Goal: Task Accomplishment & Management: Complete application form

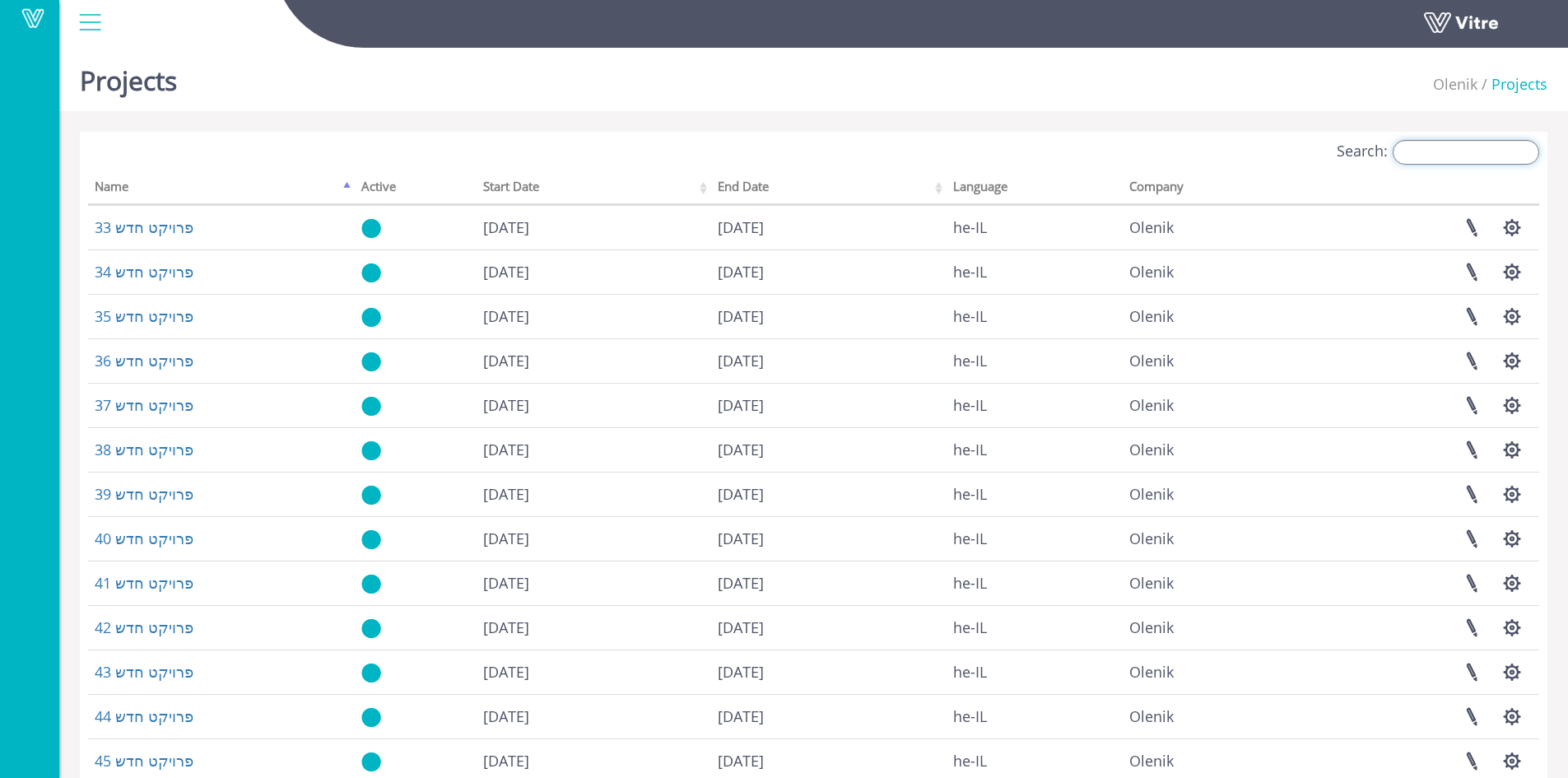
click at [1467, 158] on input "Search:" at bounding box center [1466, 152] width 146 height 25
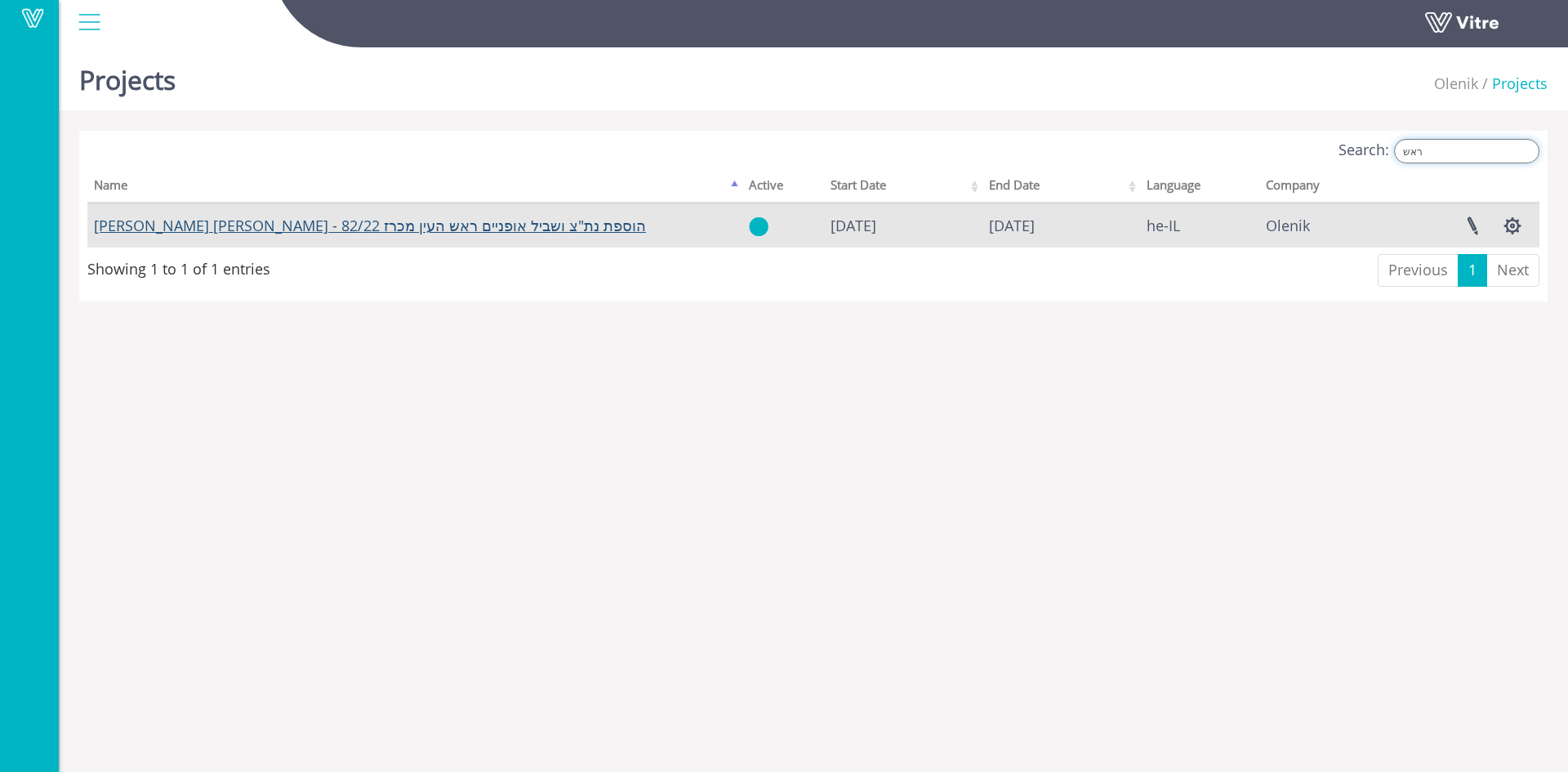
type input "ראש"
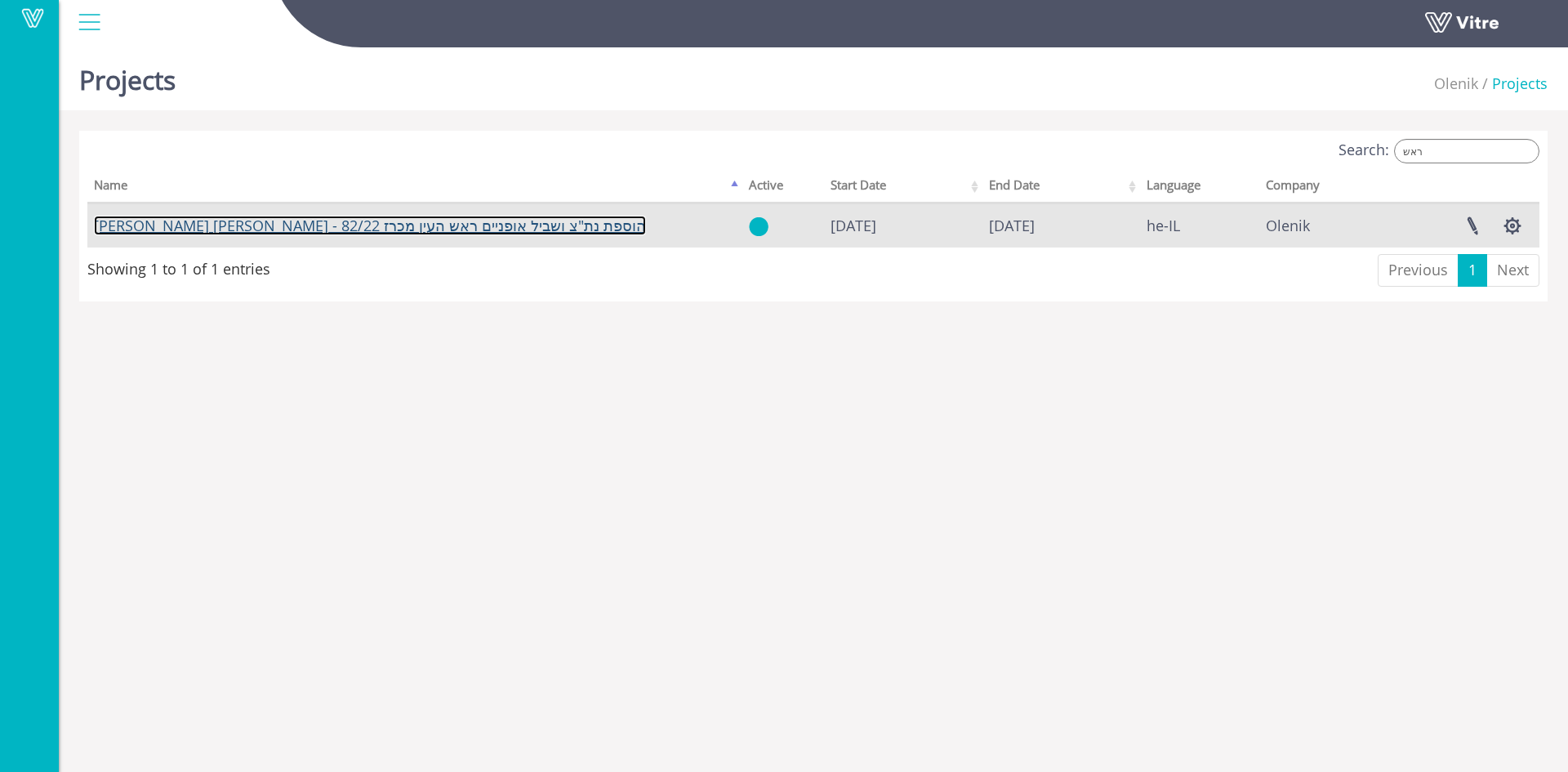
click at [284, 227] on link "[PERSON_NAME] [PERSON_NAME] - הוספת נת"צ ושביל אופניים ראש העין מכרז 82/22" at bounding box center [370, 225] width 552 height 19
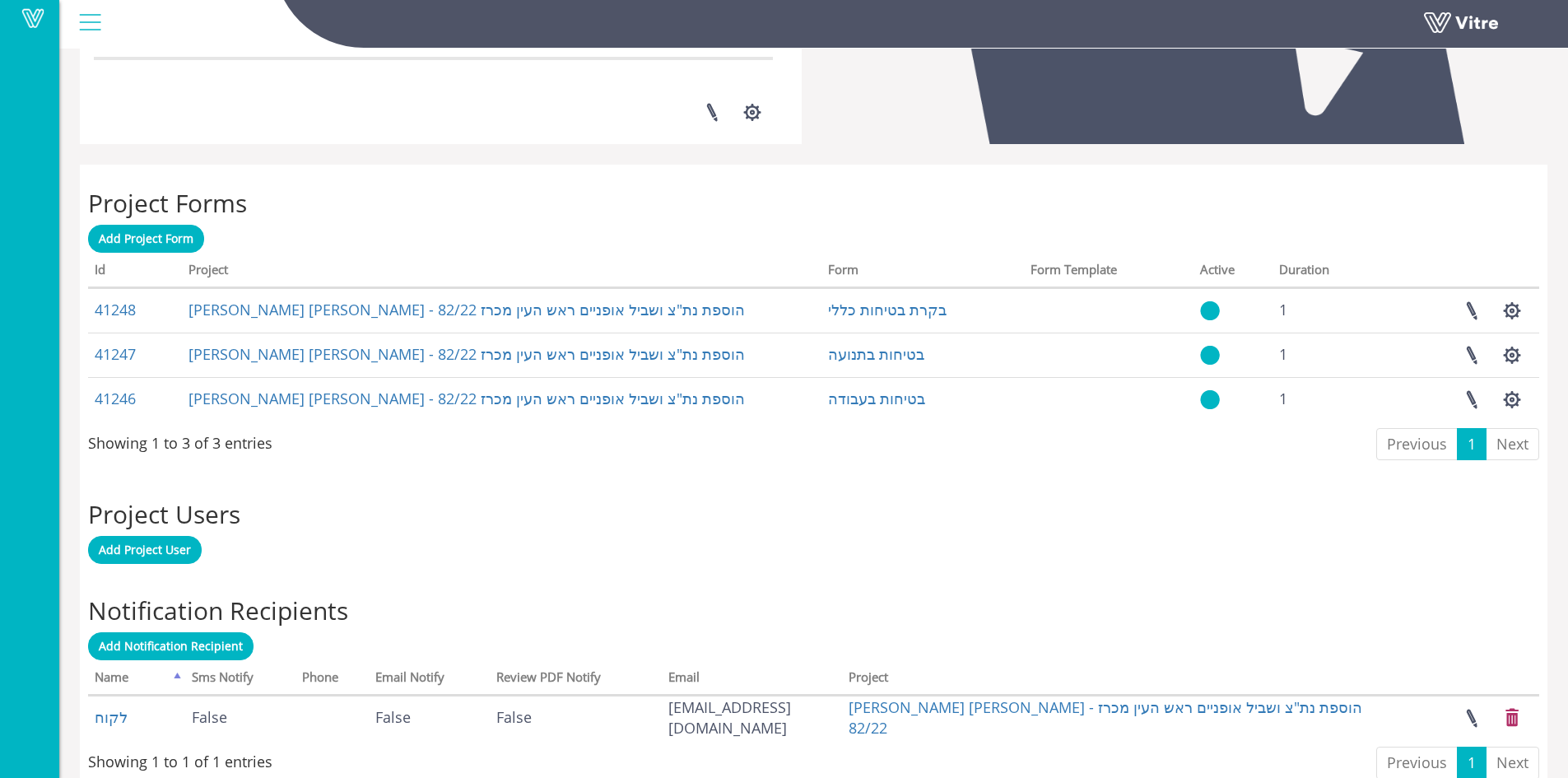
scroll to position [580, 0]
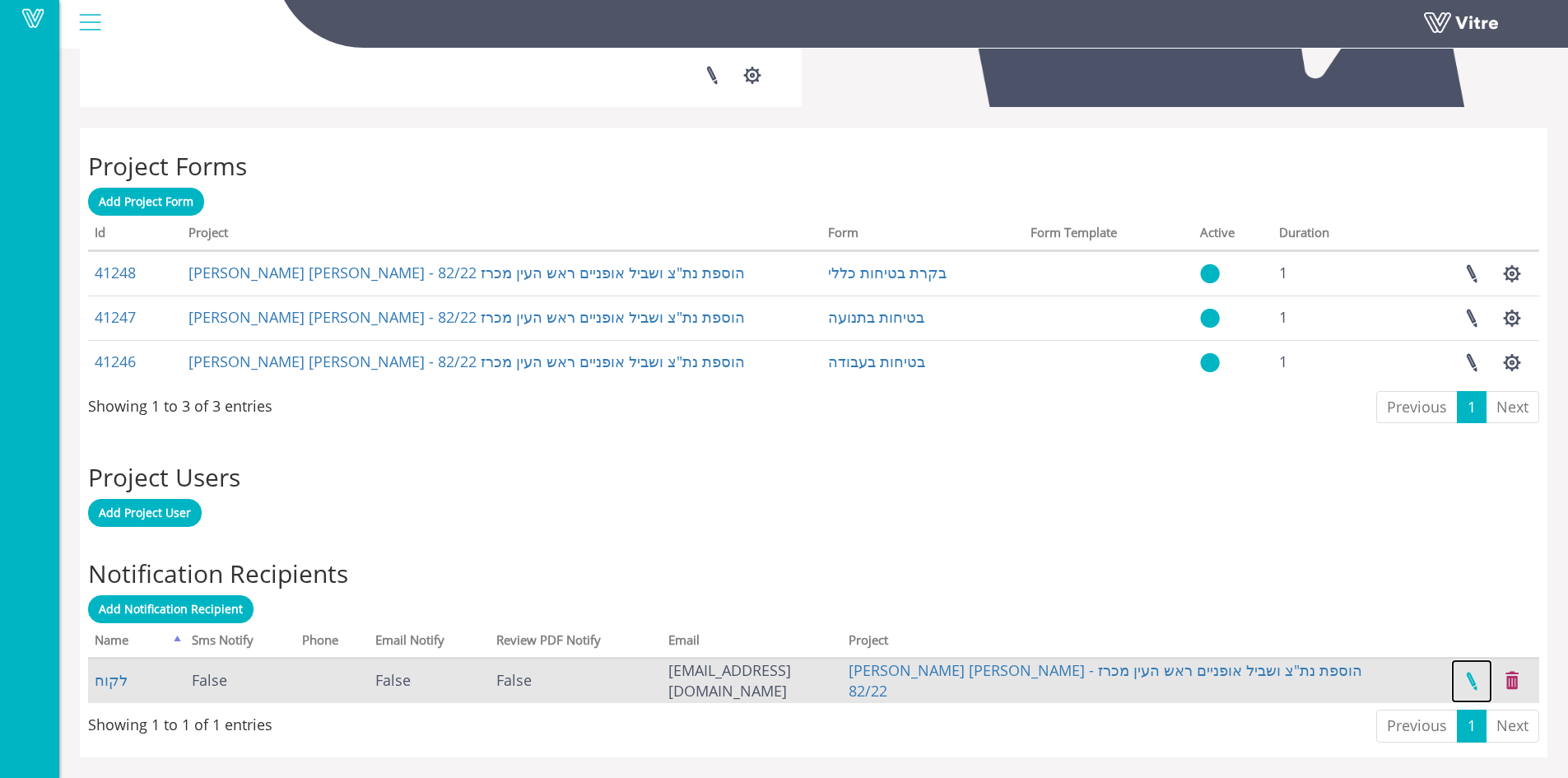
click at [1467, 677] on link at bounding box center [1471, 681] width 41 height 44
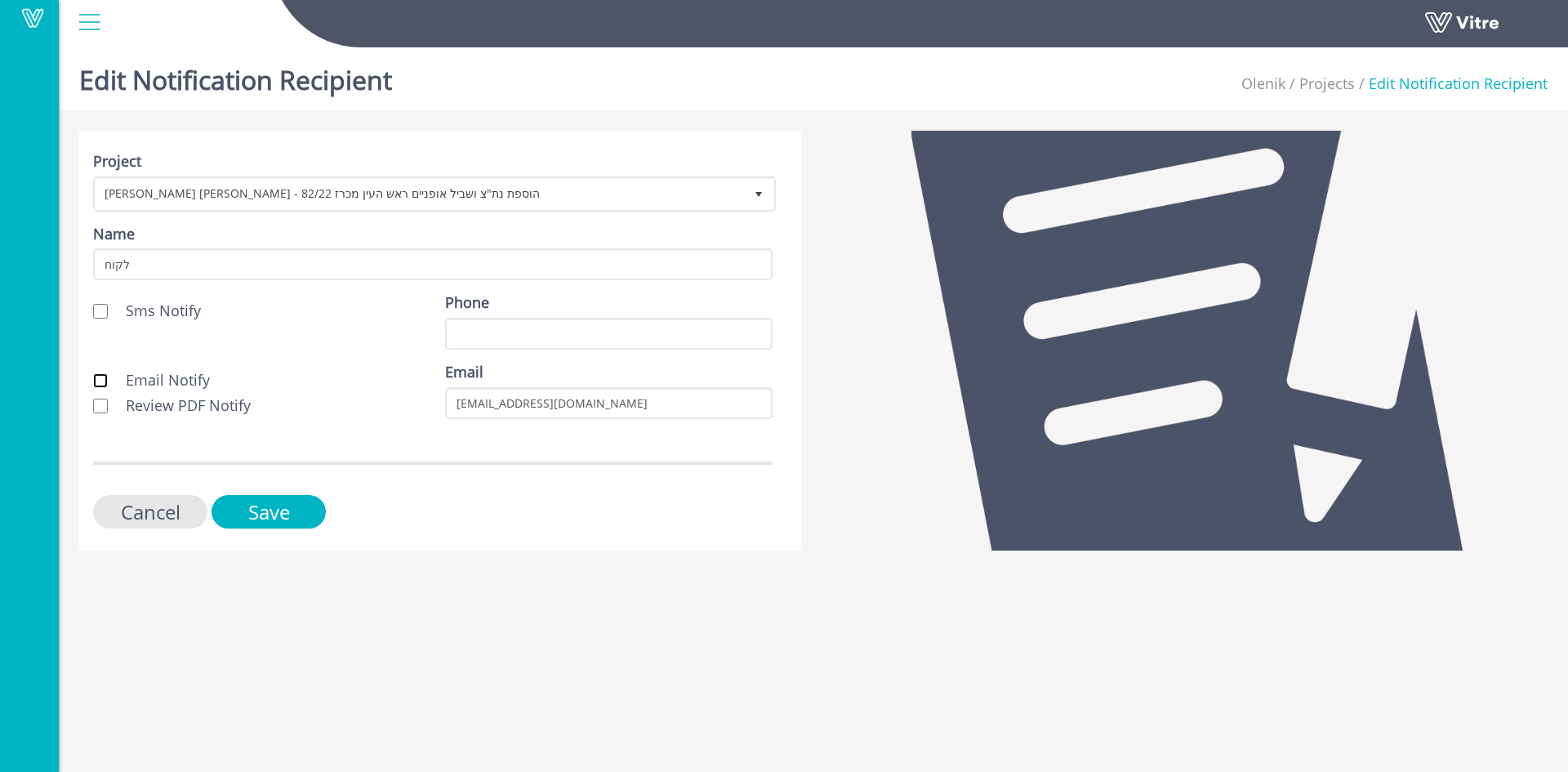
drag, startPoint x: 102, startPoint y: 377, endPoint x: 103, endPoint y: 403, distance: 26.0
click at [103, 396] on div "Email Notify Review PDF Notify" at bounding box center [257, 392] width 352 height 62
click at [102, 381] on input "Email Notify" at bounding box center [100, 380] width 15 height 15
checkbox input "true"
click at [102, 399] on input "Review PDF Notify" at bounding box center [100, 405] width 15 height 15
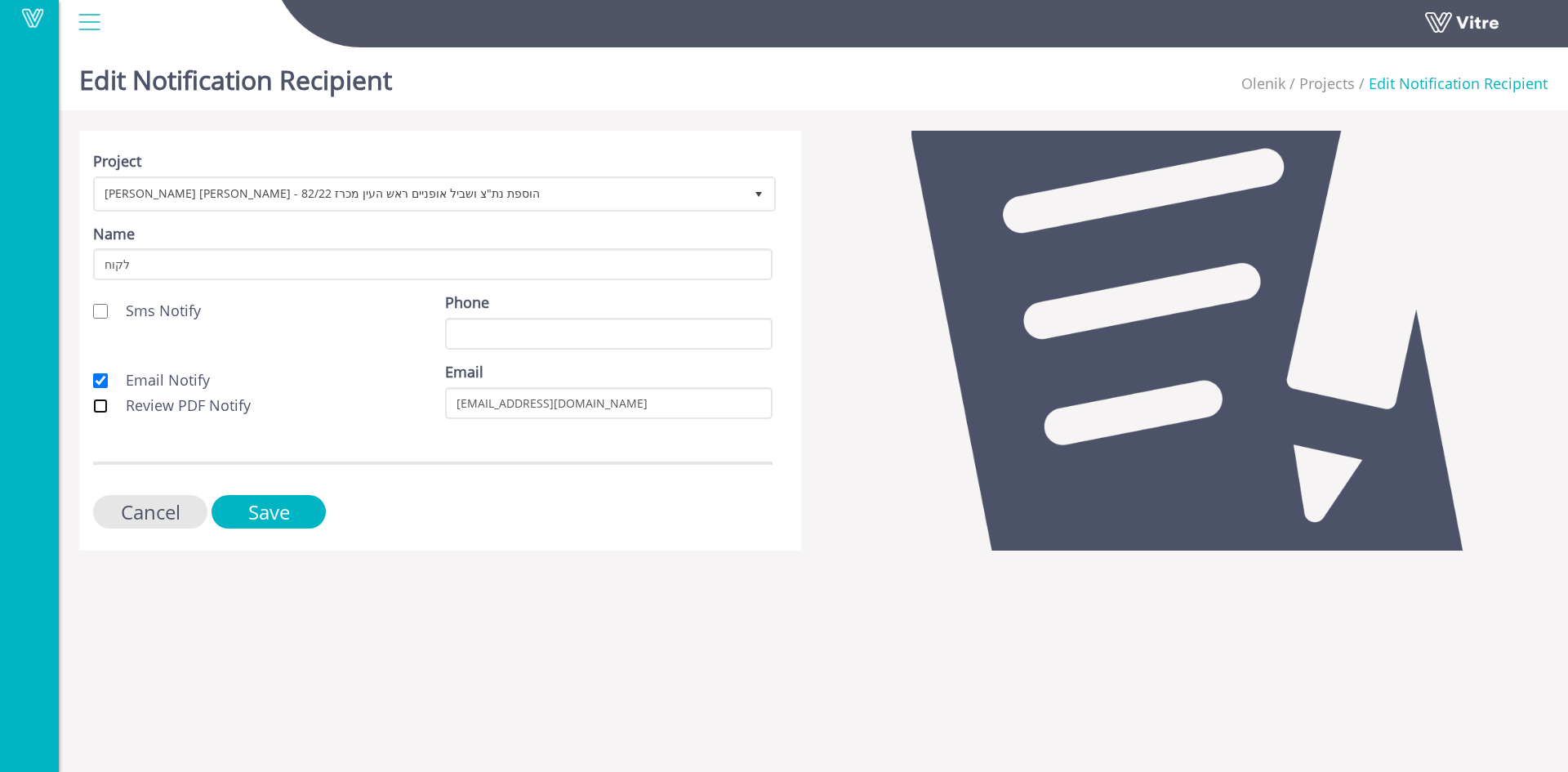
checkbox input "true"
click at [294, 509] on input "Save" at bounding box center [268, 512] width 114 height 33
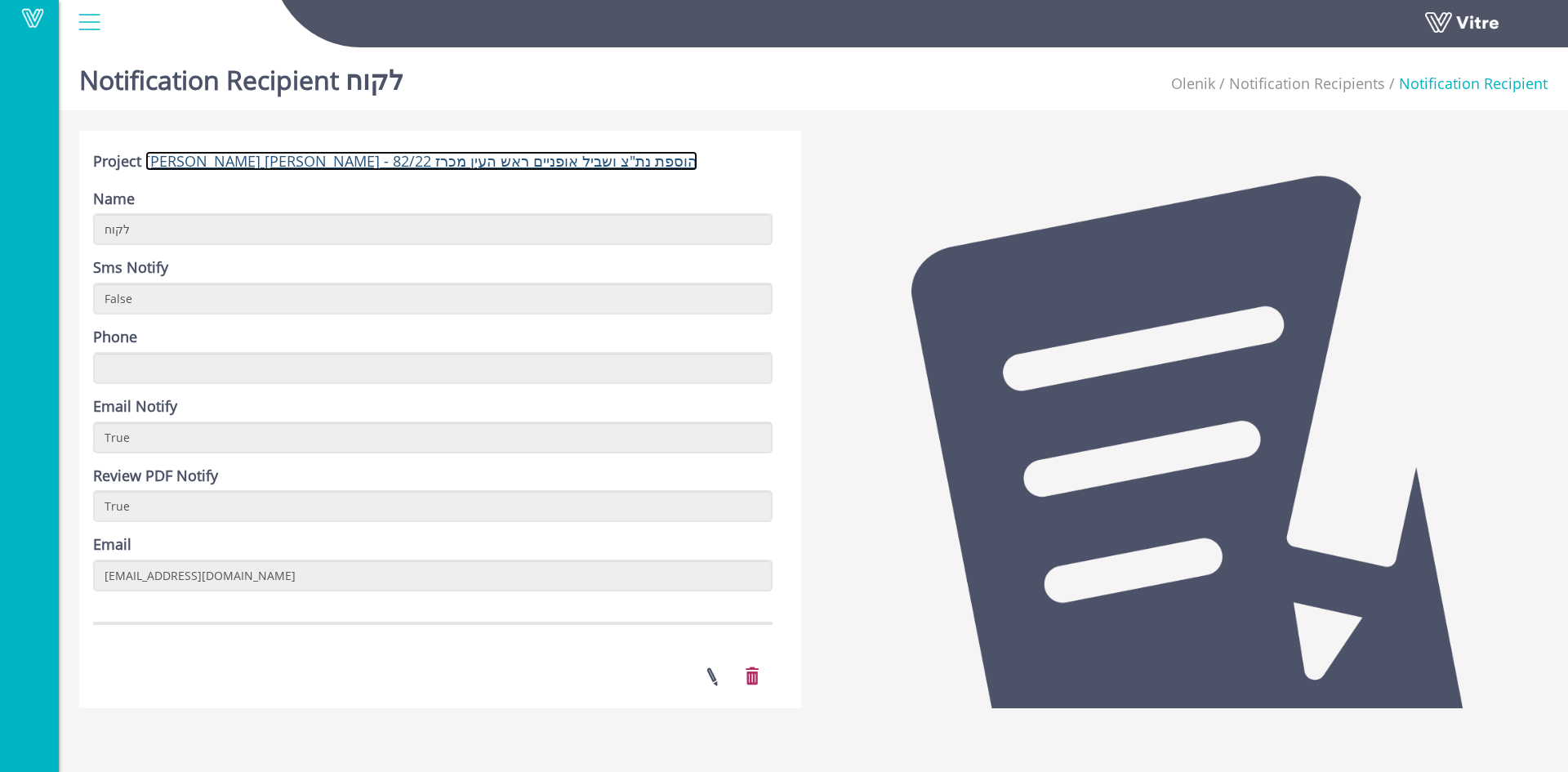
click at [391, 167] on link "[PERSON_NAME] [PERSON_NAME] - הוספת נת"צ ושביל אופניים ראש העין מכרז 82/22" at bounding box center [421, 161] width 552 height 19
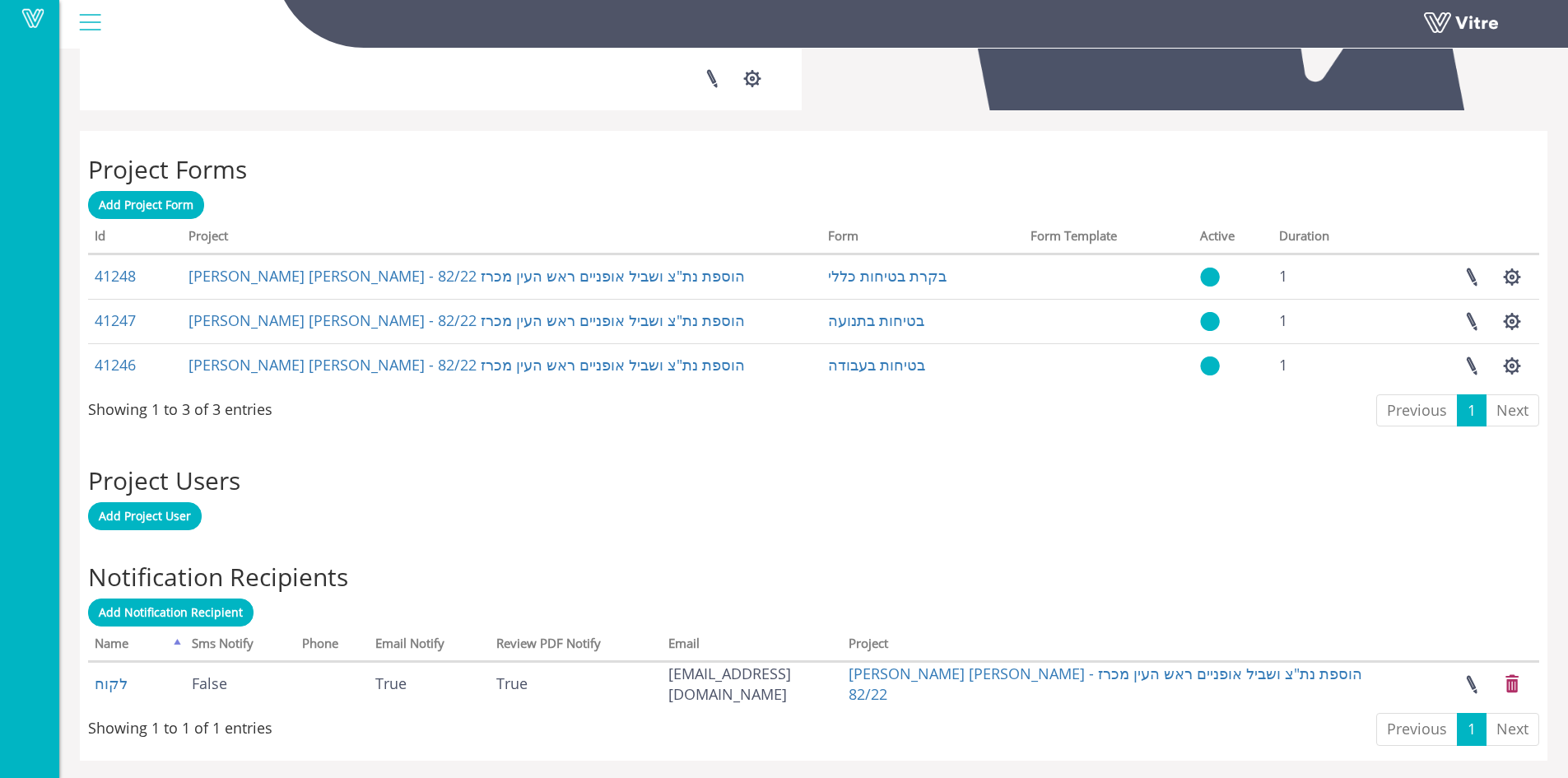
scroll to position [580, 0]
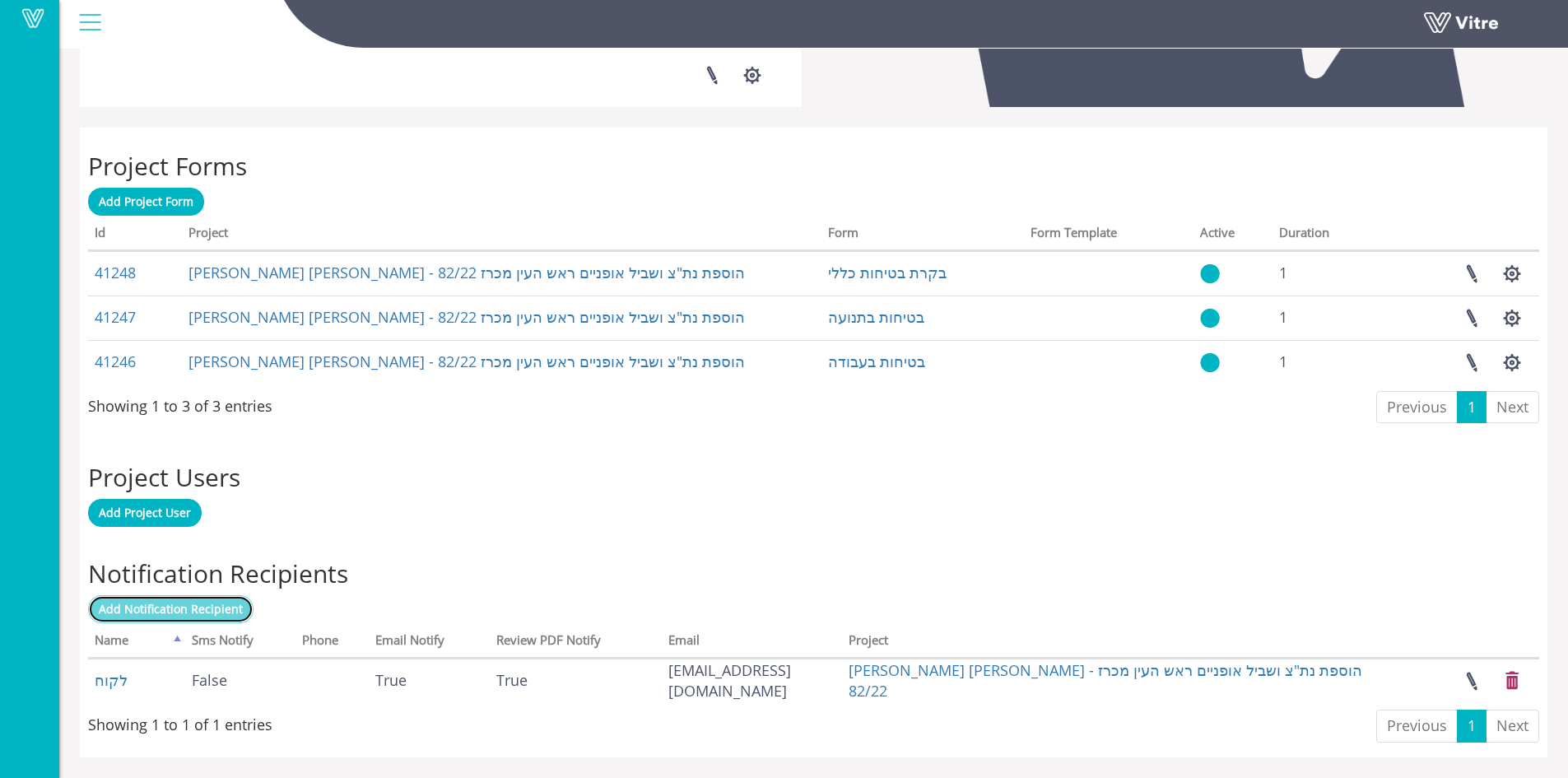
click at [217, 613] on span "Add Notification Recipient" at bounding box center [171, 608] width 144 height 16
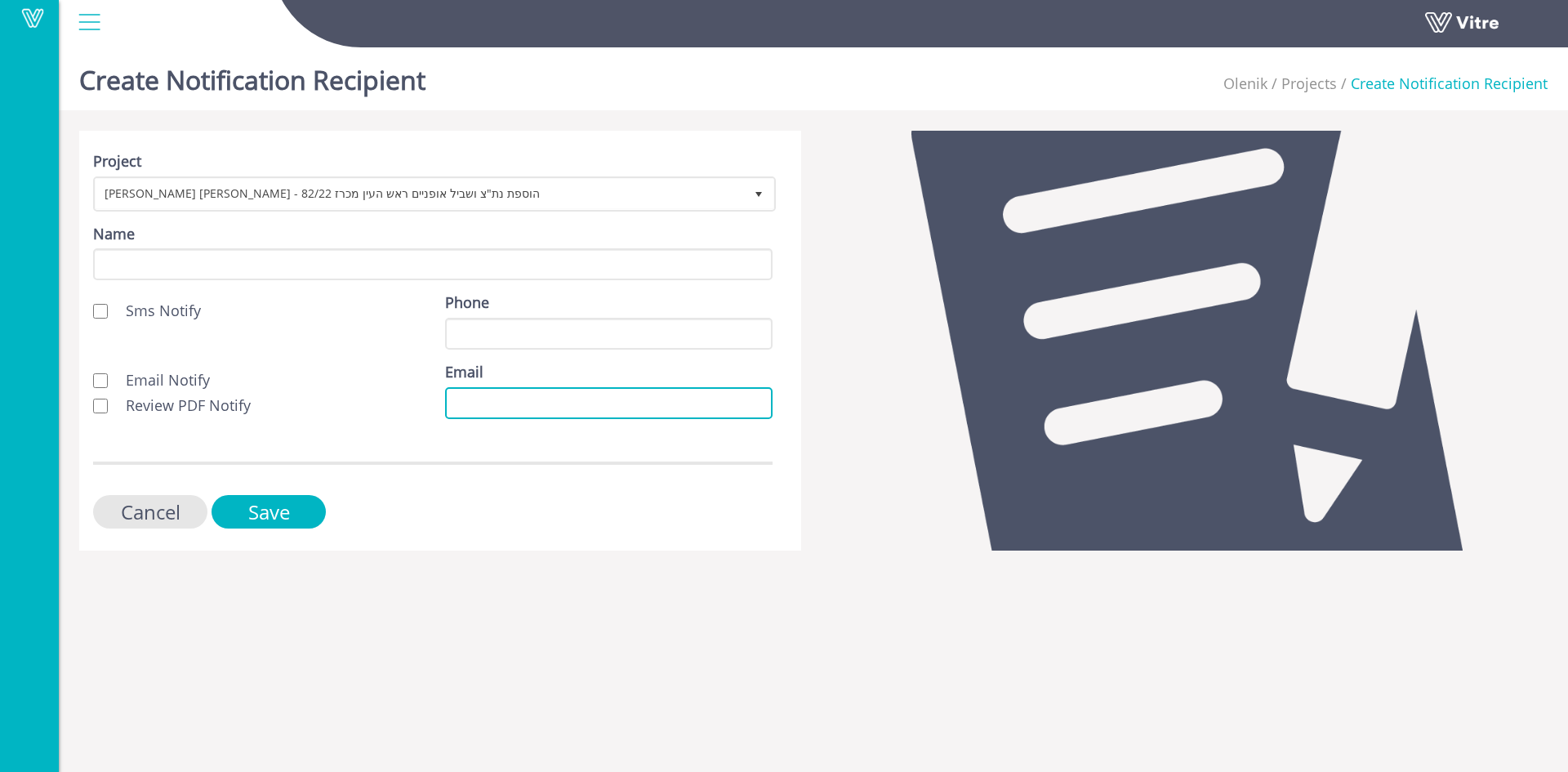
click at [464, 397] on input "Email" at bounding box center [609, 403] width 328 height 31
paste input "[EMAIL_ADDRESS][DOMAIN_NAME]"
type input "[EMAIL_ADDRESS][DOMAIN_NAME]"
click at [101, 386] on input "Email Notify" at bounding box center [100, 380] width 15 height 15
checkbox input "true"
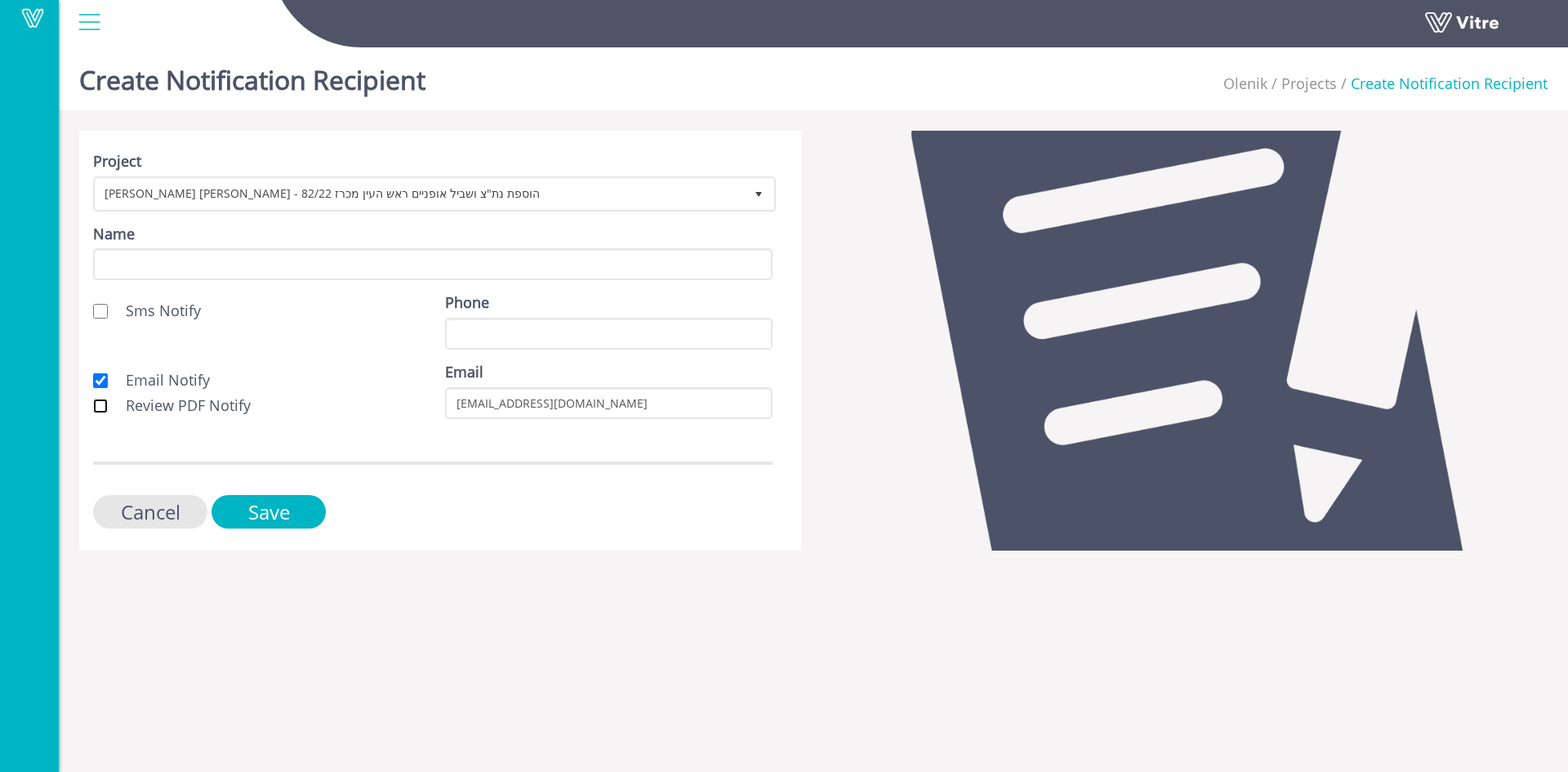
click at [100, 399] on input "Review PDF Notify" at bounding box center [100, 405] width 15 height 15
checkbox input "true"
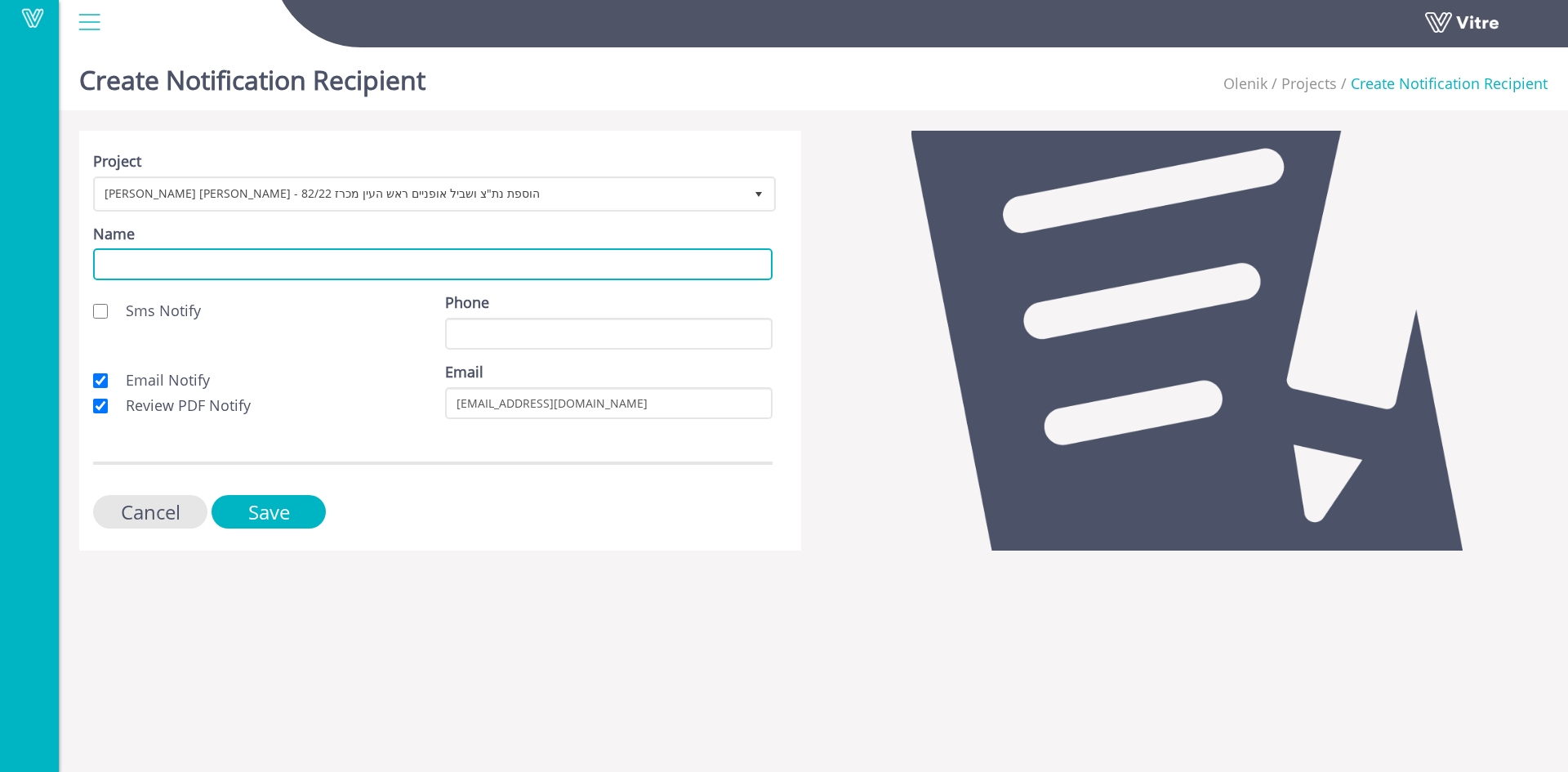
click at [195, 272] on input "Name" at bounding box center [433, 264] width 680 height 31
type input "לקוח"
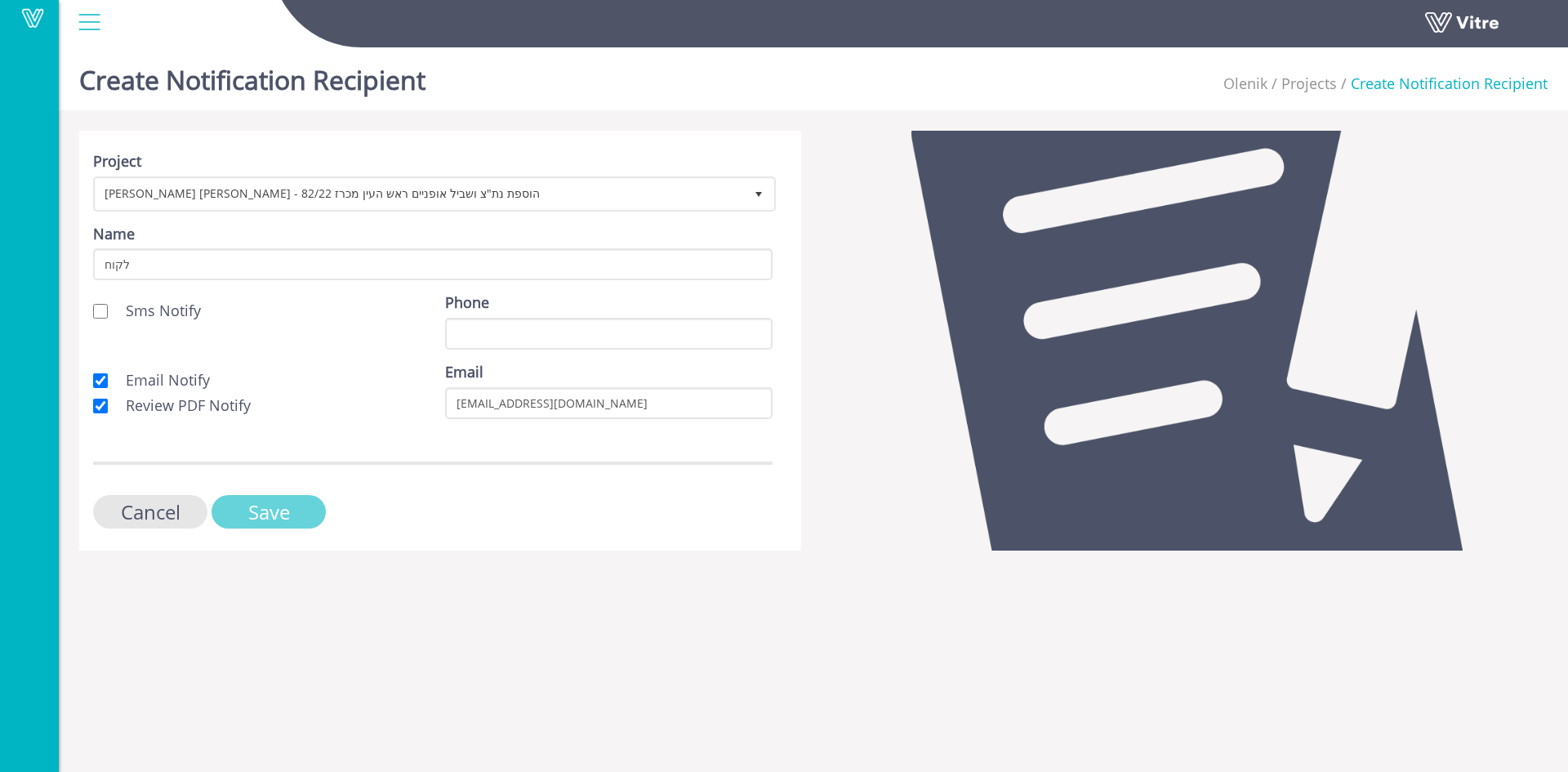
click at [293, 515] on input "Save" at bounding box center [268, 512] width 114 height 33
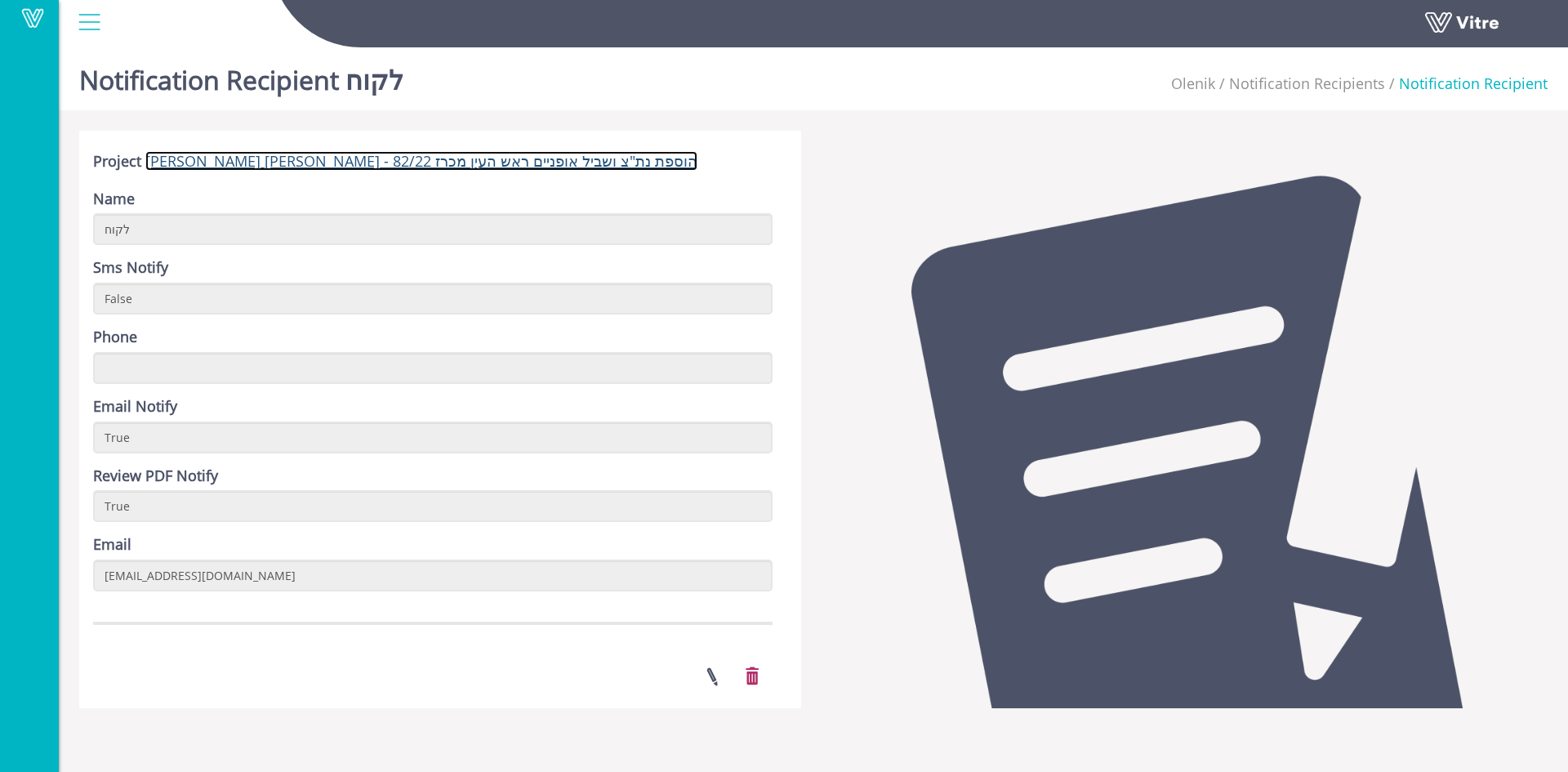
click at [382, 164] on link "[PERSON_NAME] [PERSON_NAME] - הוספת נת"צ ושביל אופניים ראש העין מכרז 82/22" at bounding box center [421, 161] width 552 height 19
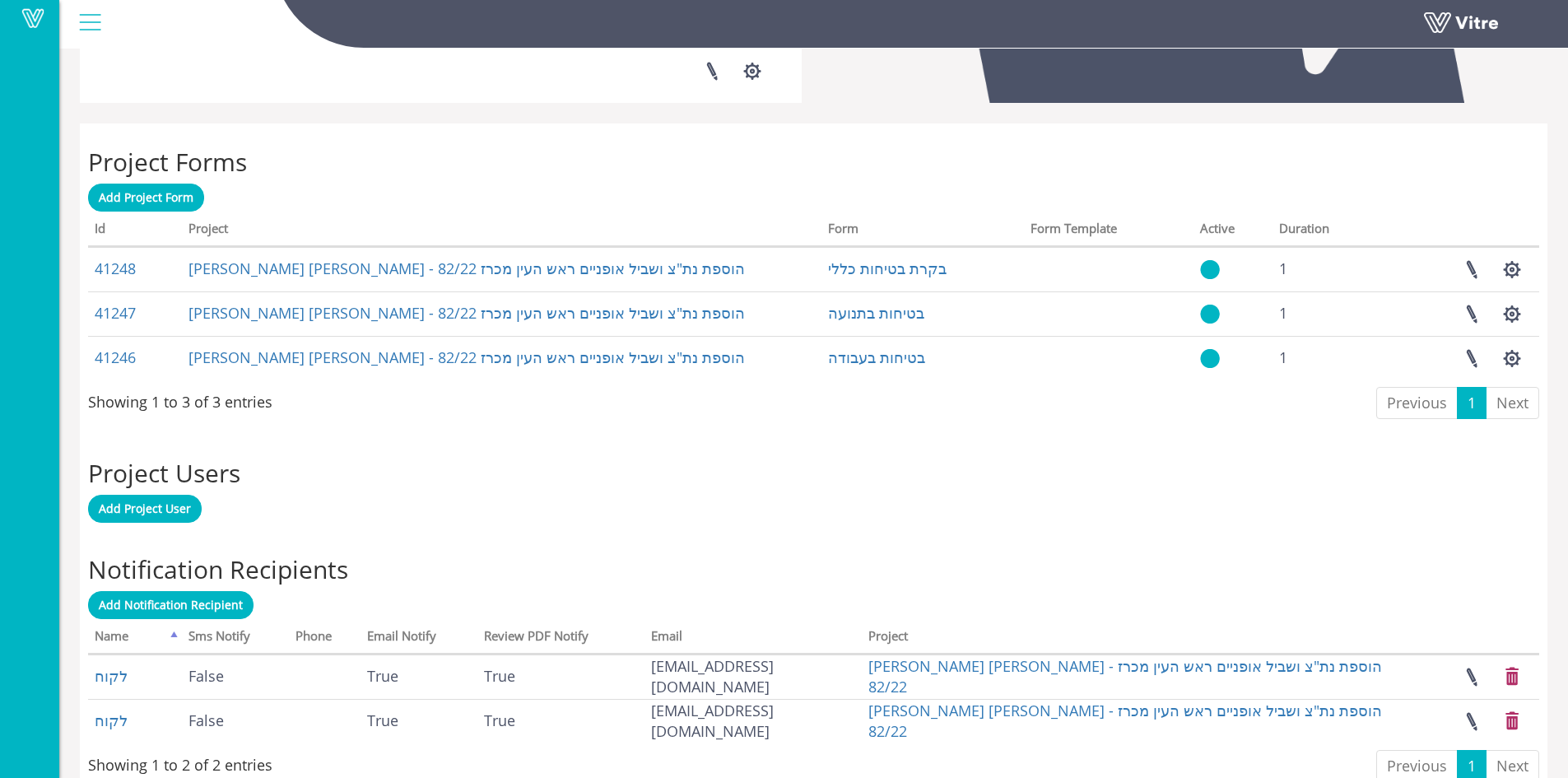
scroll to position [625, 0]
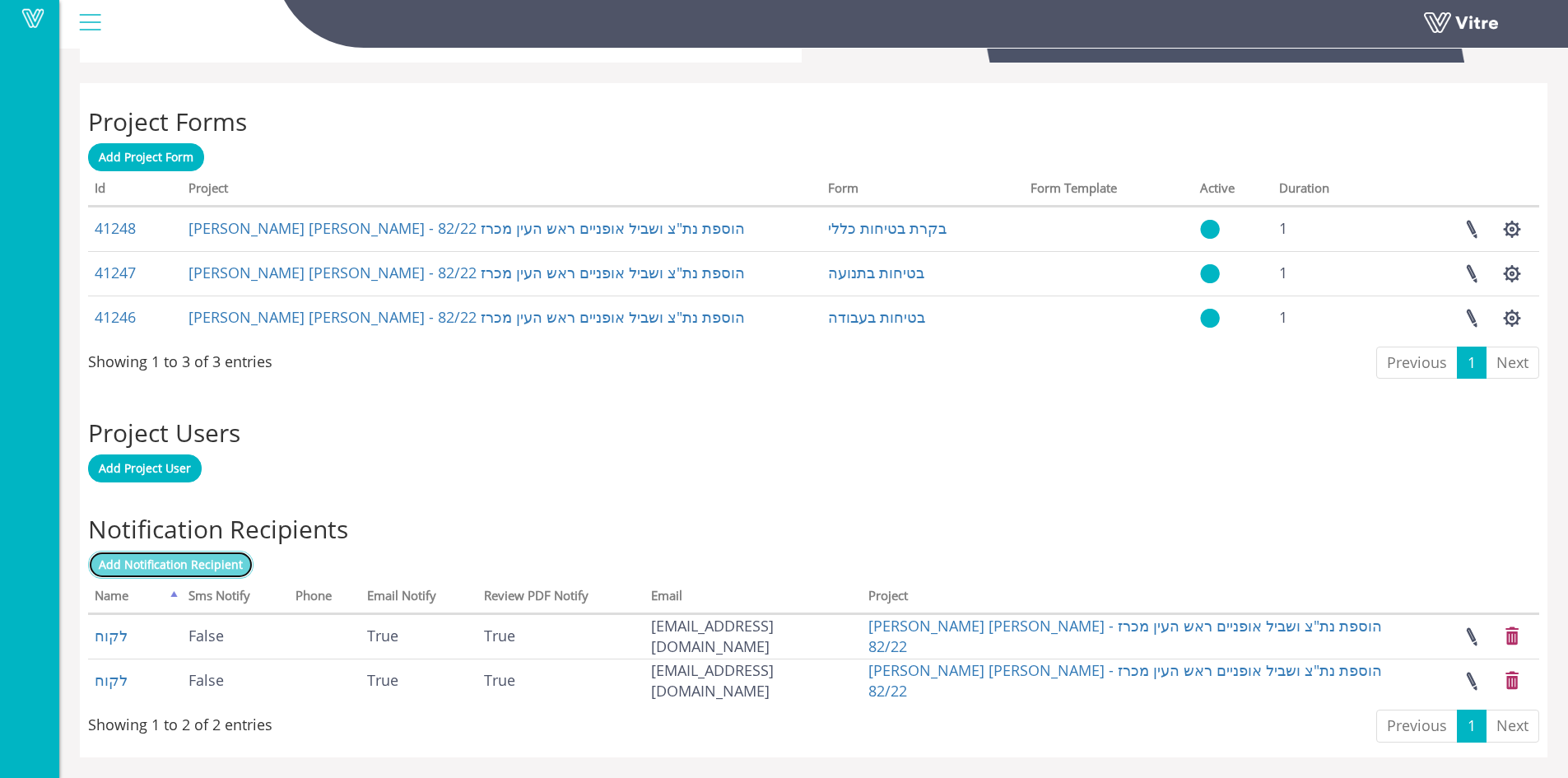
click at [237, 570] on span "Add Notification Recipient" at bounding box center [171, 564] width 144 height 16
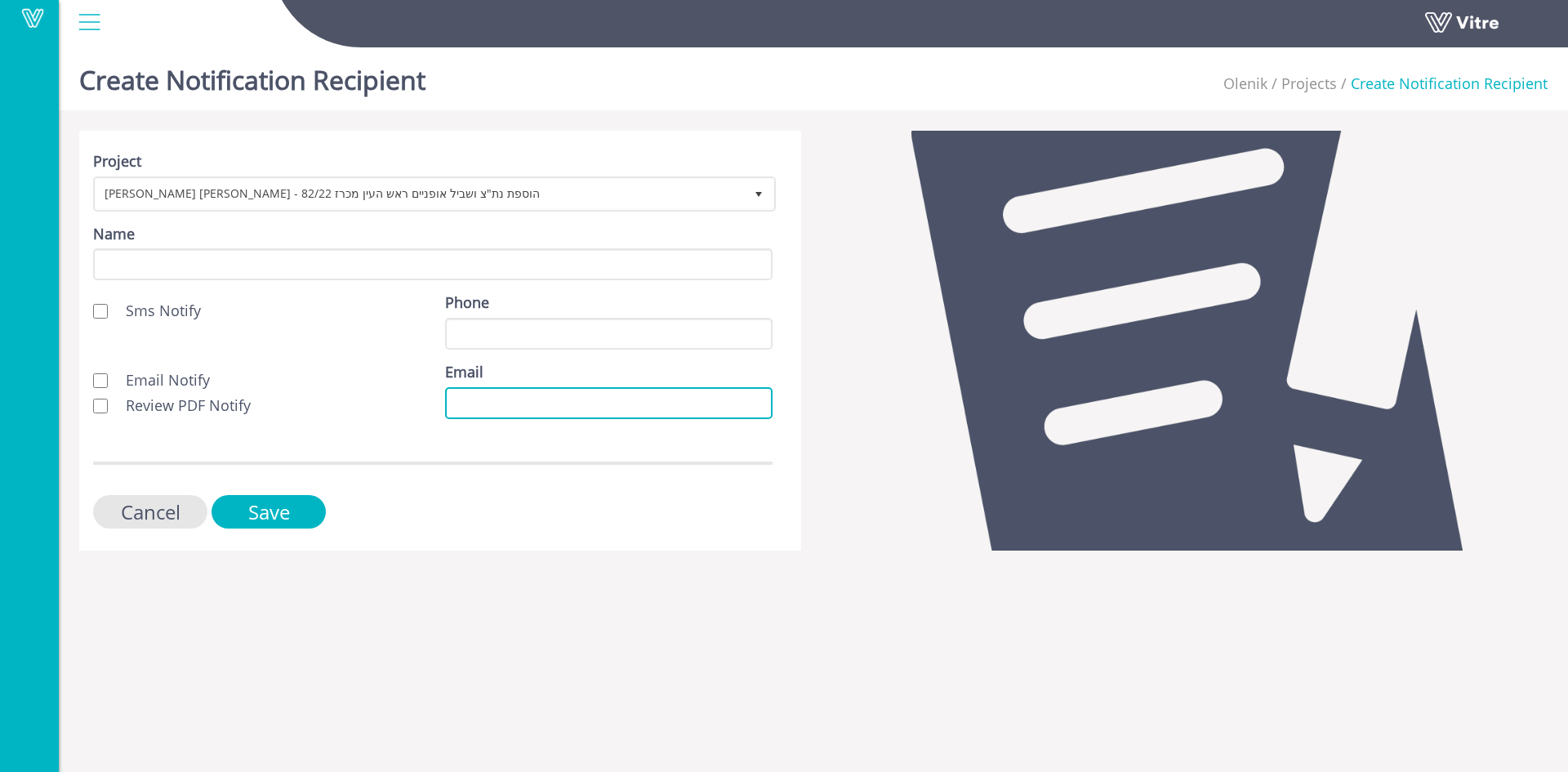
click at [452, 403] on input "Email" at bounding box center [609, 403] width 328 height 31
paste input "shay.el@olenik.co.il"
type input "shay.el@olenik.co.il"
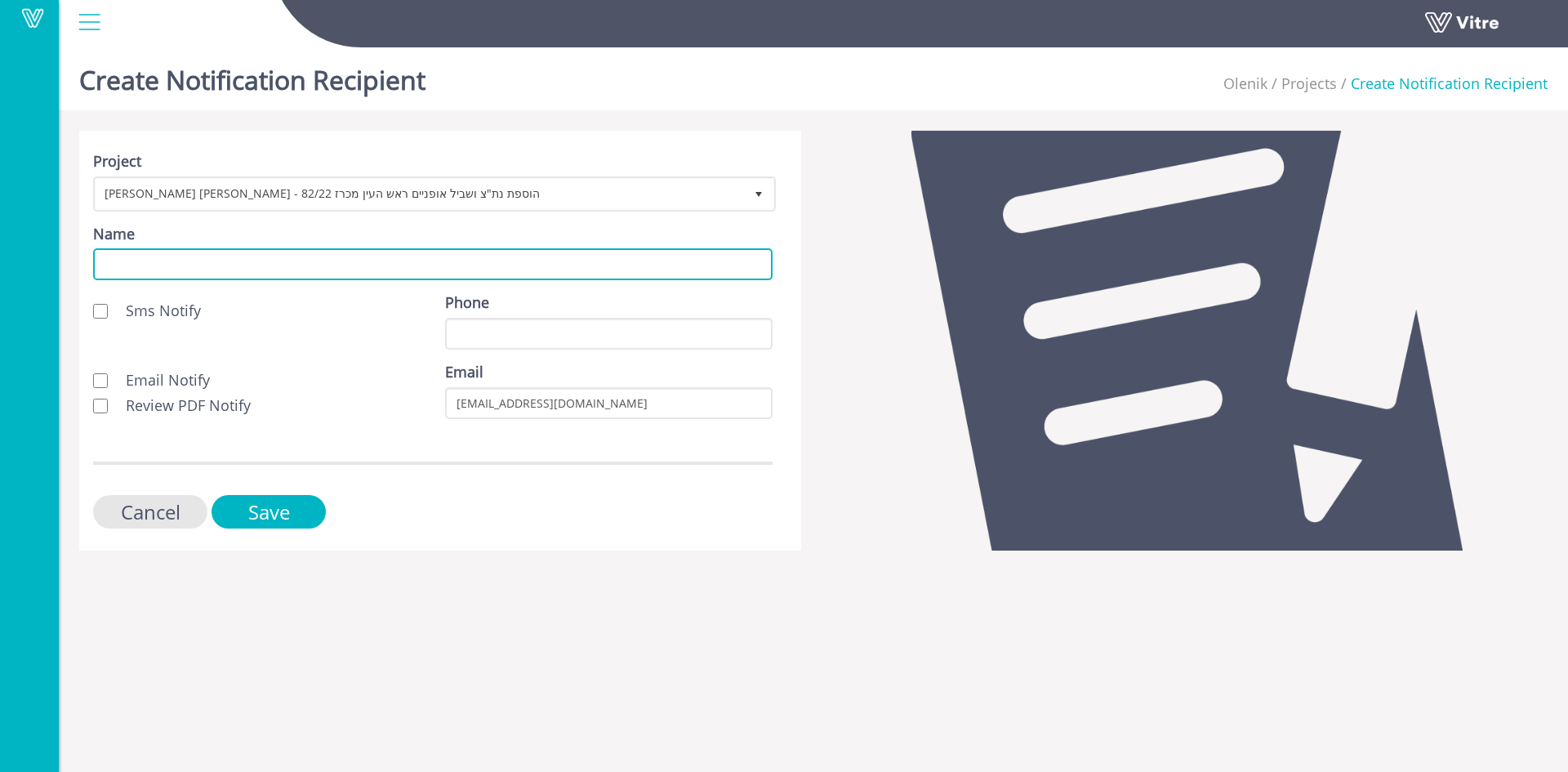
click at [224, 268] on input "Name" at bounding box center [433, 264] width 680 height 31
type input "לקוח"
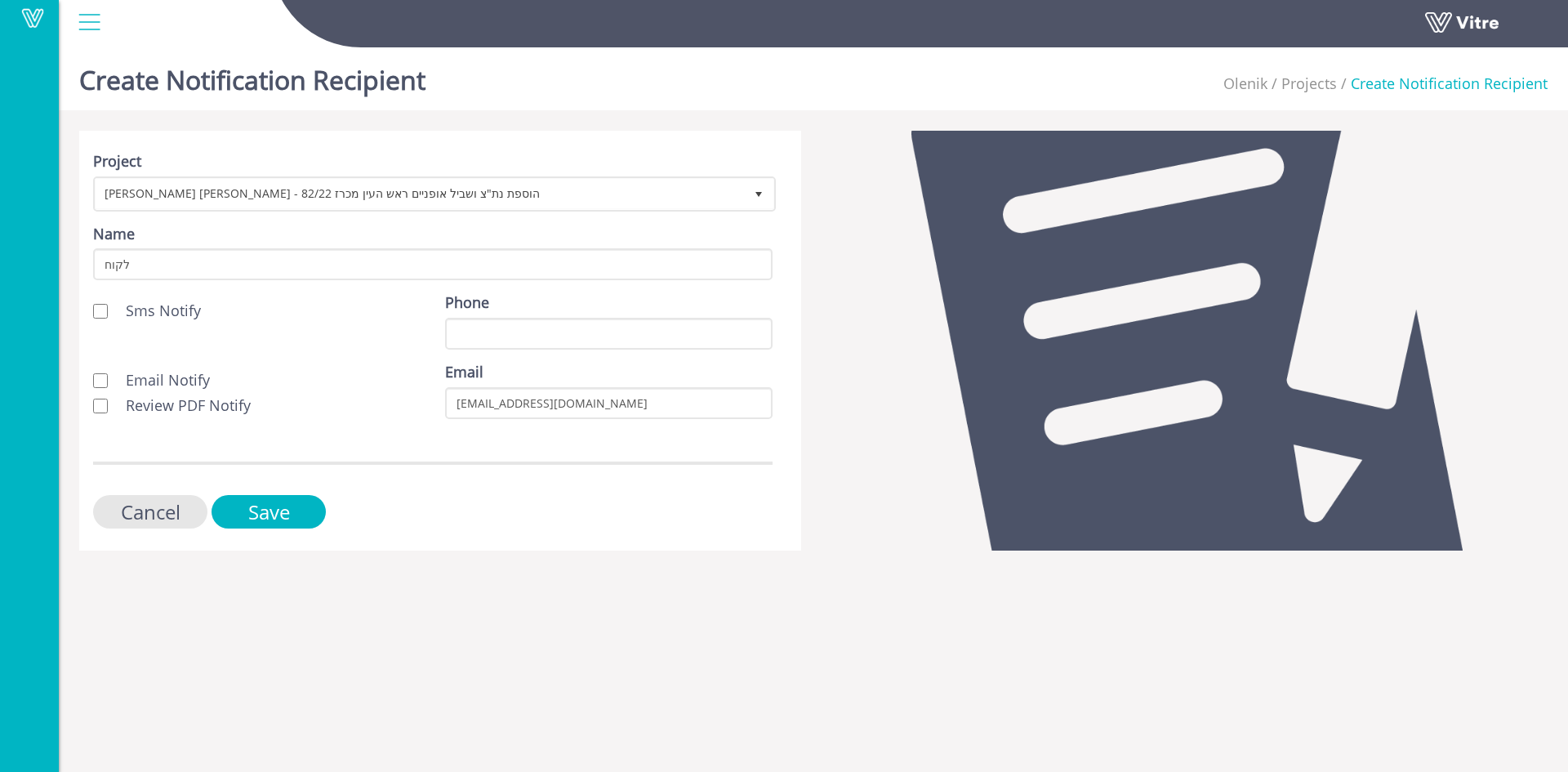
click at [108, 378] on label "Email Notify" at bounding box center [152, 381] width 117 height 21
click at [107, 378] on input "Email Notify" at bounding box center [100, 380] width 15 height 15
checkbox input "true"
drag, startPoint x: 108, startPoint y: 401, endPoint x: 106, endPoint y: 412, distance: 11.2
click at [107, 402] on label "Review PDF Notify" at bounding box center [172, 406] width 157 height 21
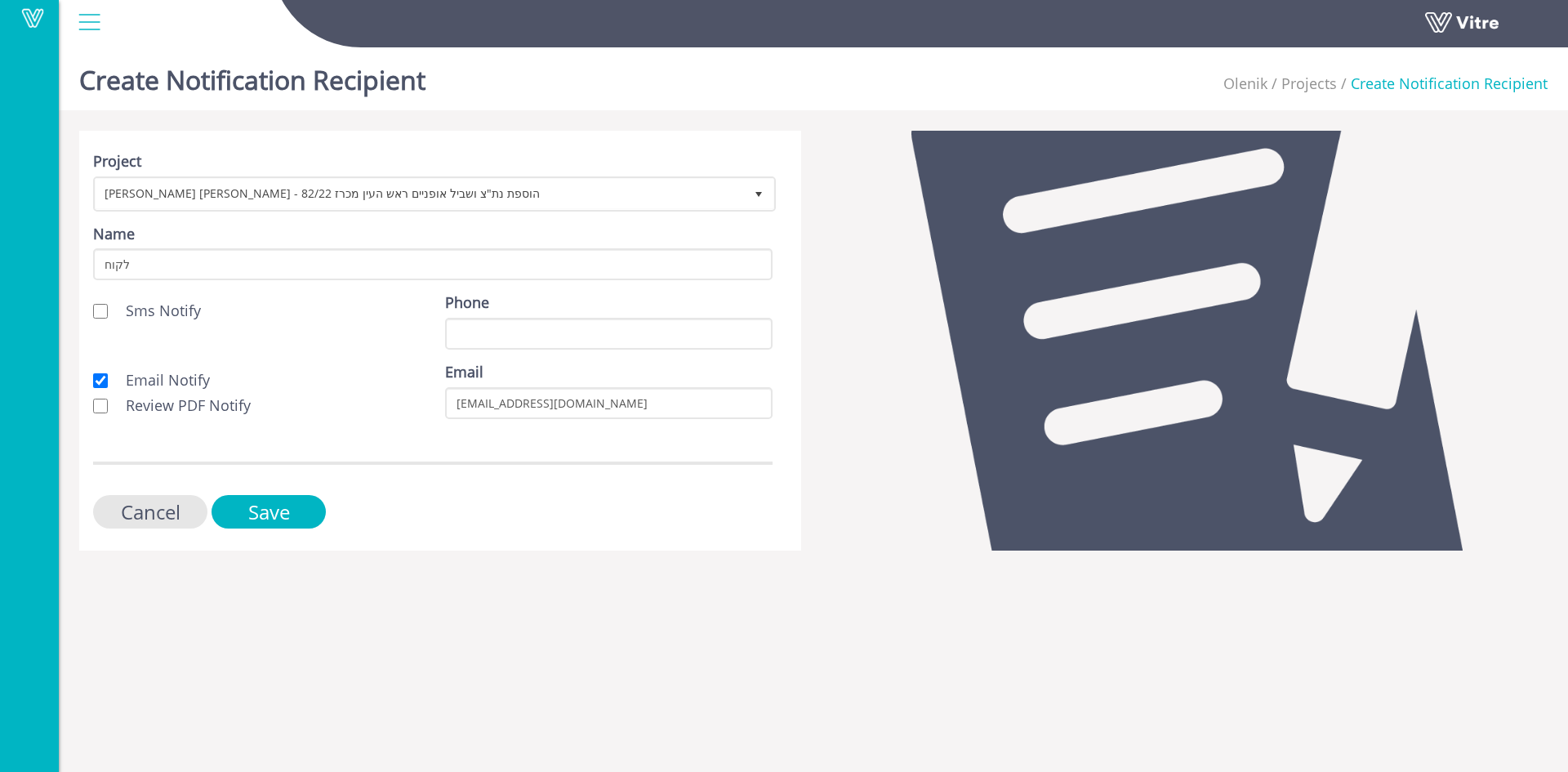
click at [107, 402] on input "Review PDF Notify" at bounding box center [100, 405] width 15 height 15
checkbox input "true"
click at [282, 503] on input "Save" at bounding box center [268, 512] width 114 height 33
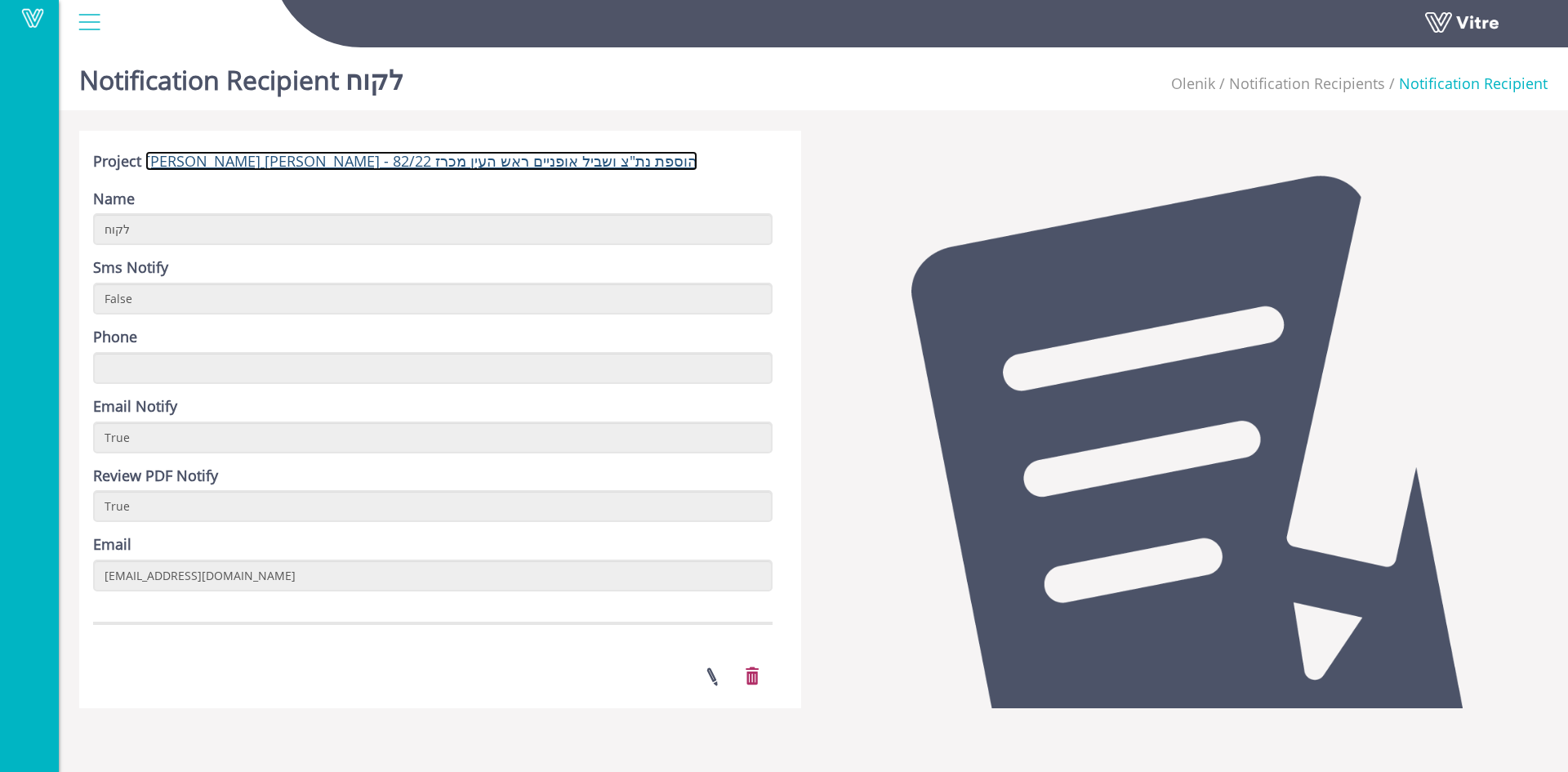
click at [396, 157] on link "[PERSON_NAME] [PERSON_NAME] - הוספת נת"צ ושביל אופניים ראש העין מכרז 82/22" at bounding box center [421, 161] width 552 height 19
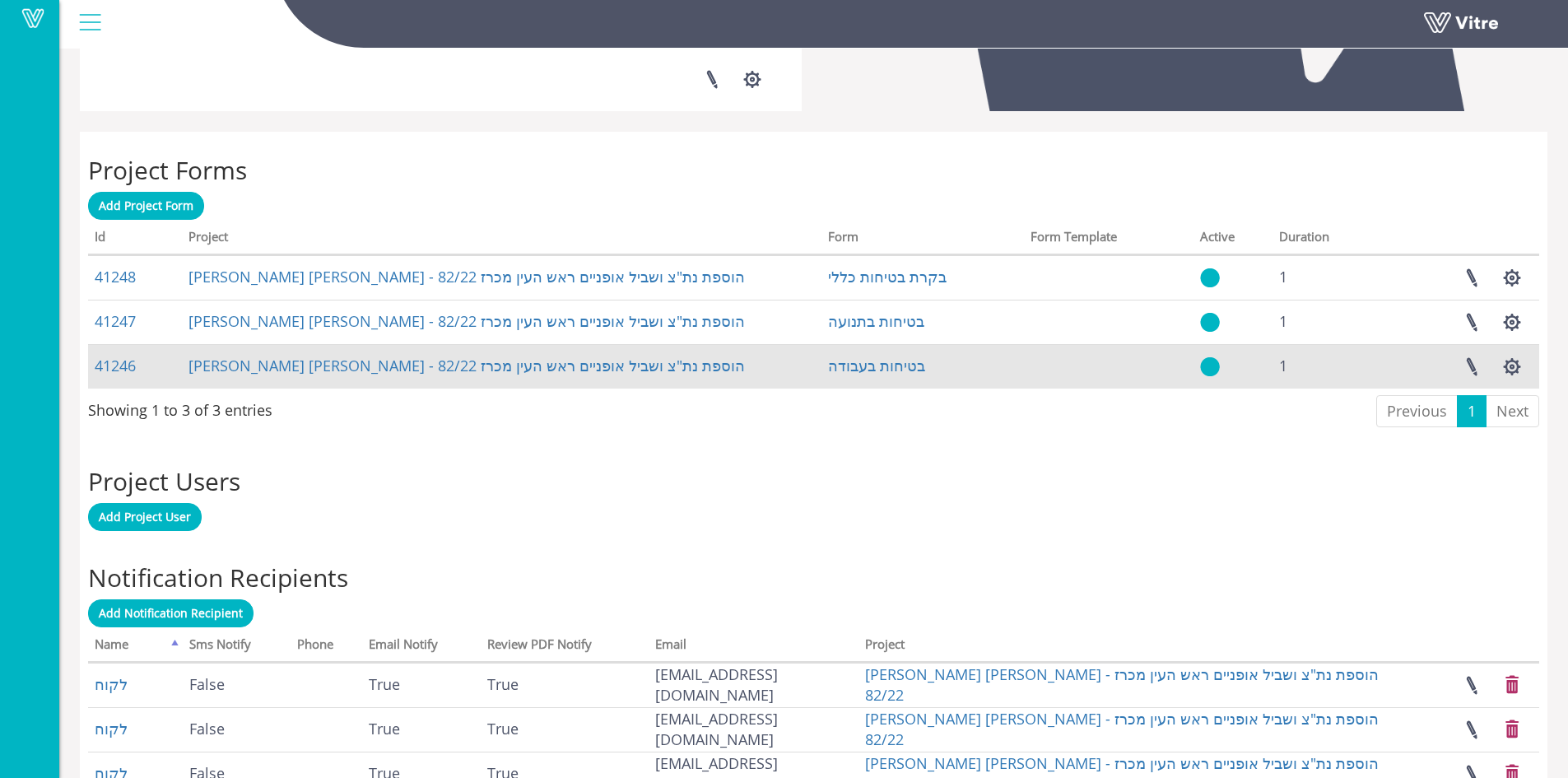
scroll to position [669, 0]
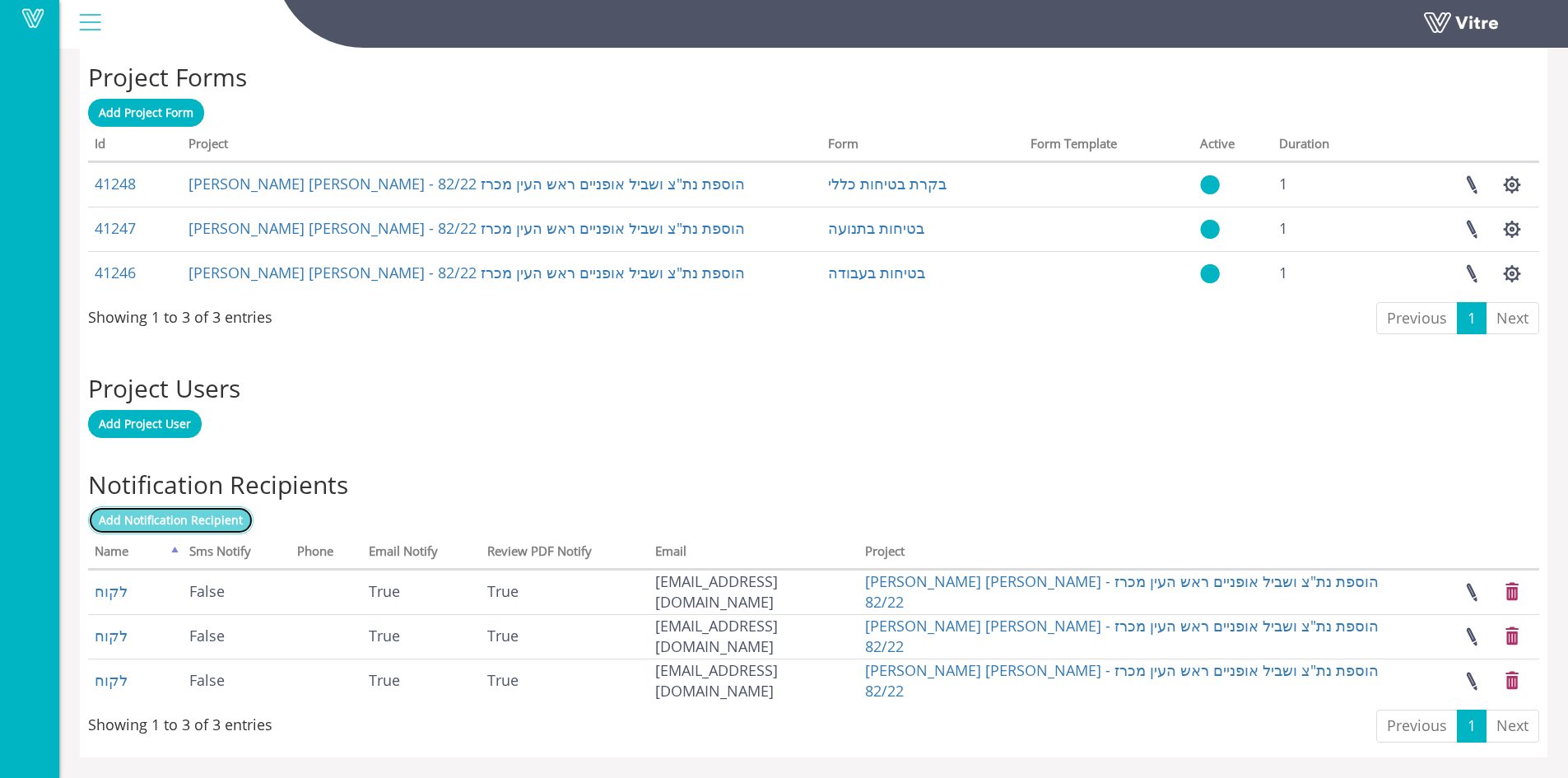
click at [228, 524] on span "Add Notification Recipient" at bounding box center [171, 520] width 144 height 16
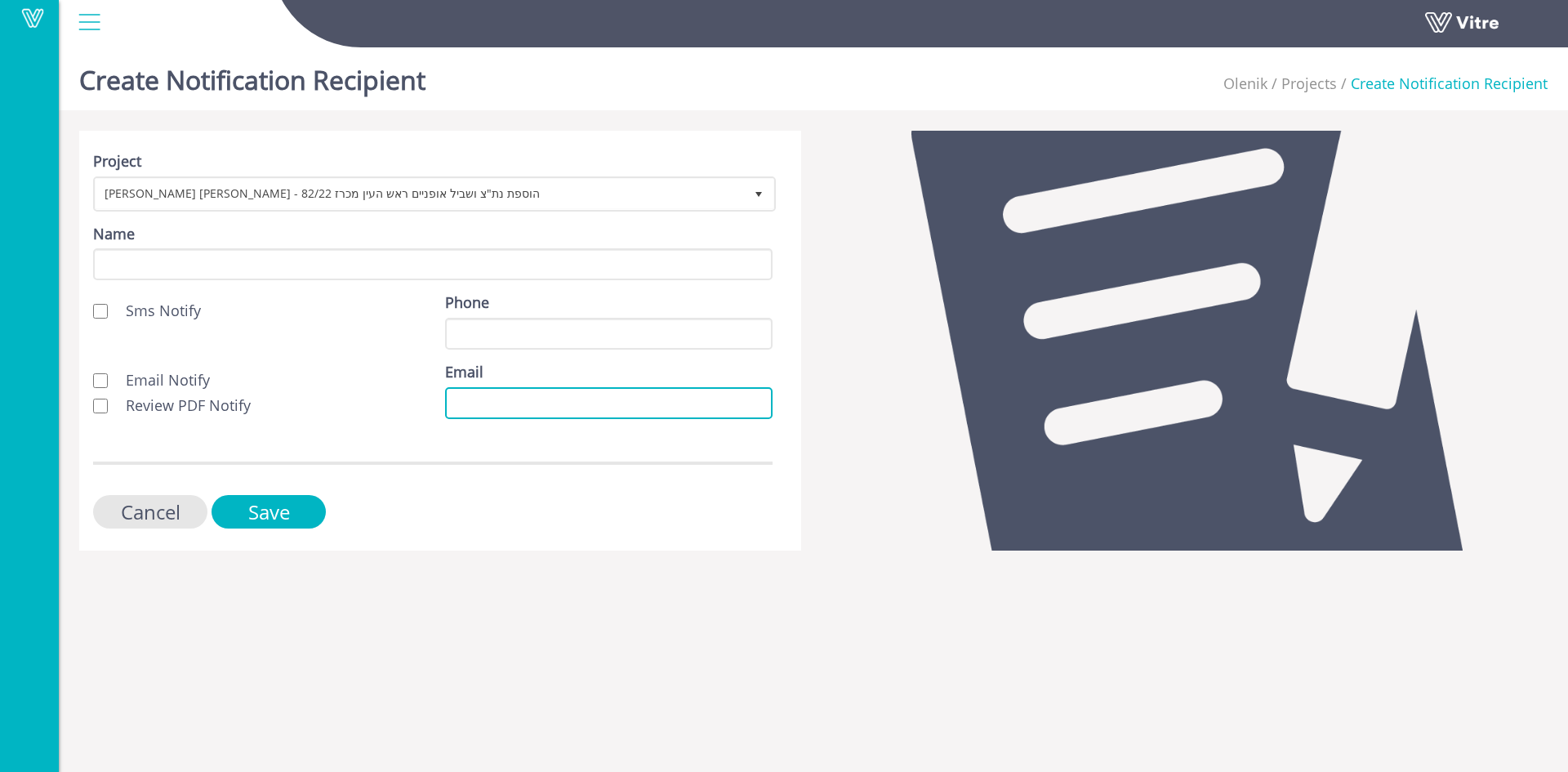
click at [456, 401] on input "Email" at bounding box center [609, 403] width 328 height 31
paste input "[DOMAIN_NAME][EMAIL_ADDRESS][DOMAIN_NAME]"
type input "[DOMAIN_NAME][EMAIL_ADDRESS][DOMAIN_NAME]"
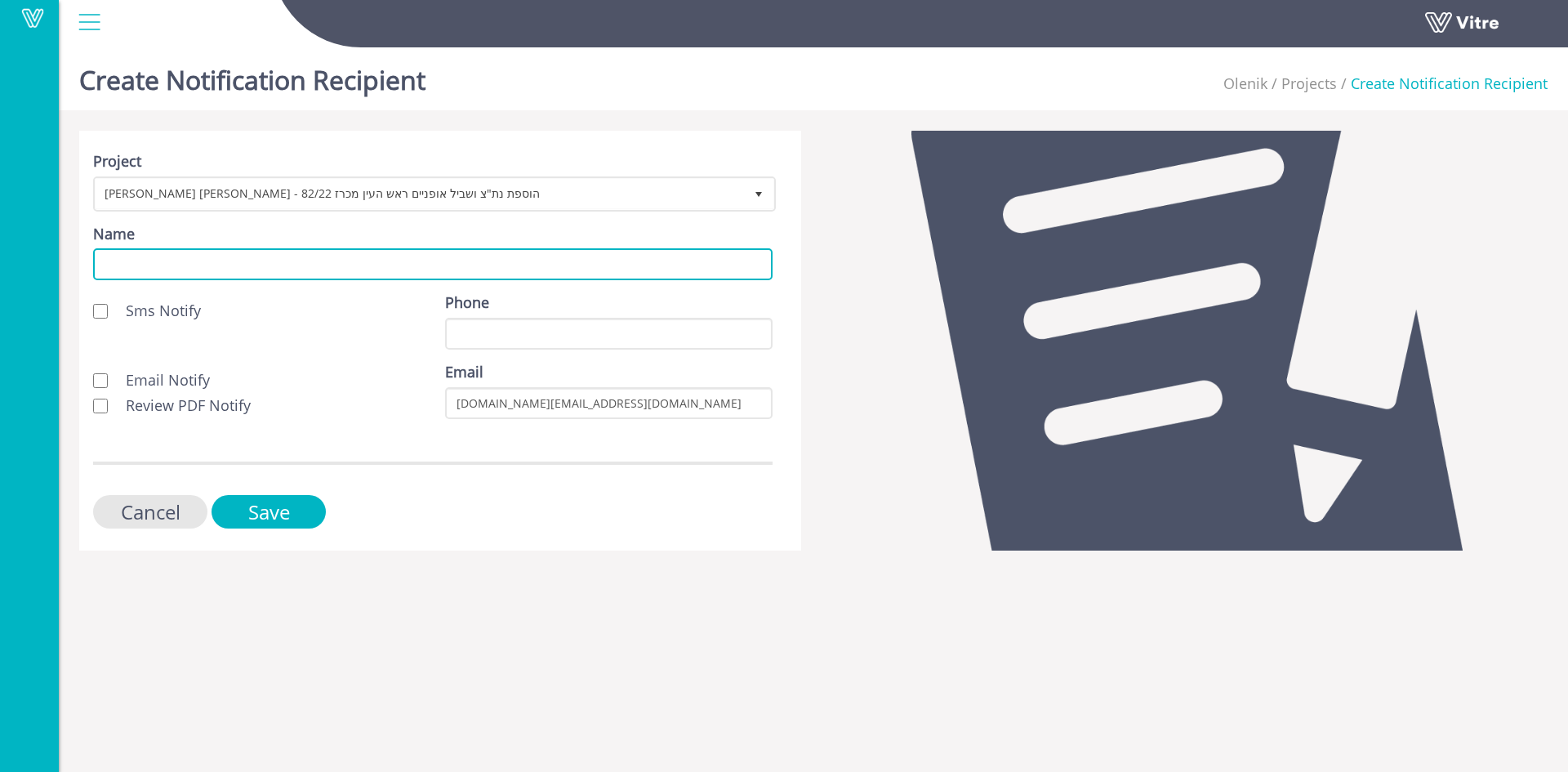
click at [341, 252] on input "Name" at bounding box center [433, 264] width 680 height 31
type input "לקוח"
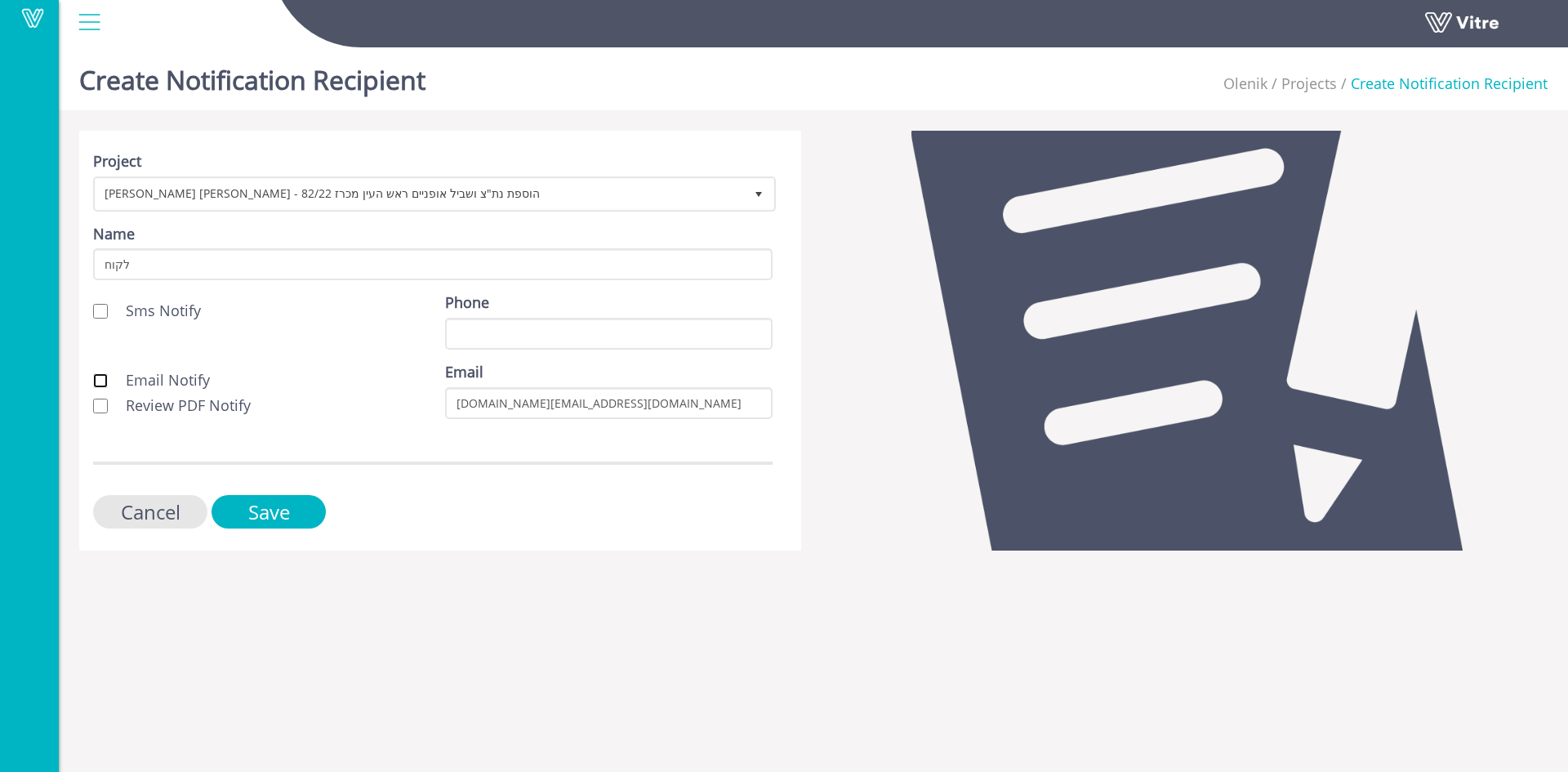
drag, startPoint x: 101, startPoint y: 376, endPoint x: 98, endPoint y: 397, distance: 21.2
click at [101, 377] on input "Email Notify" at bounding box center [100, 380] width 15 height 15
checkbox input "true"
drag, startPoint x: 96, startPoint y: 403, endPoint x: 122, endPoint y: 443, distance: 47.7
click at [96, 406] on input "Review PDF Notify" at bounding box center [100, 405] width 15 height 15
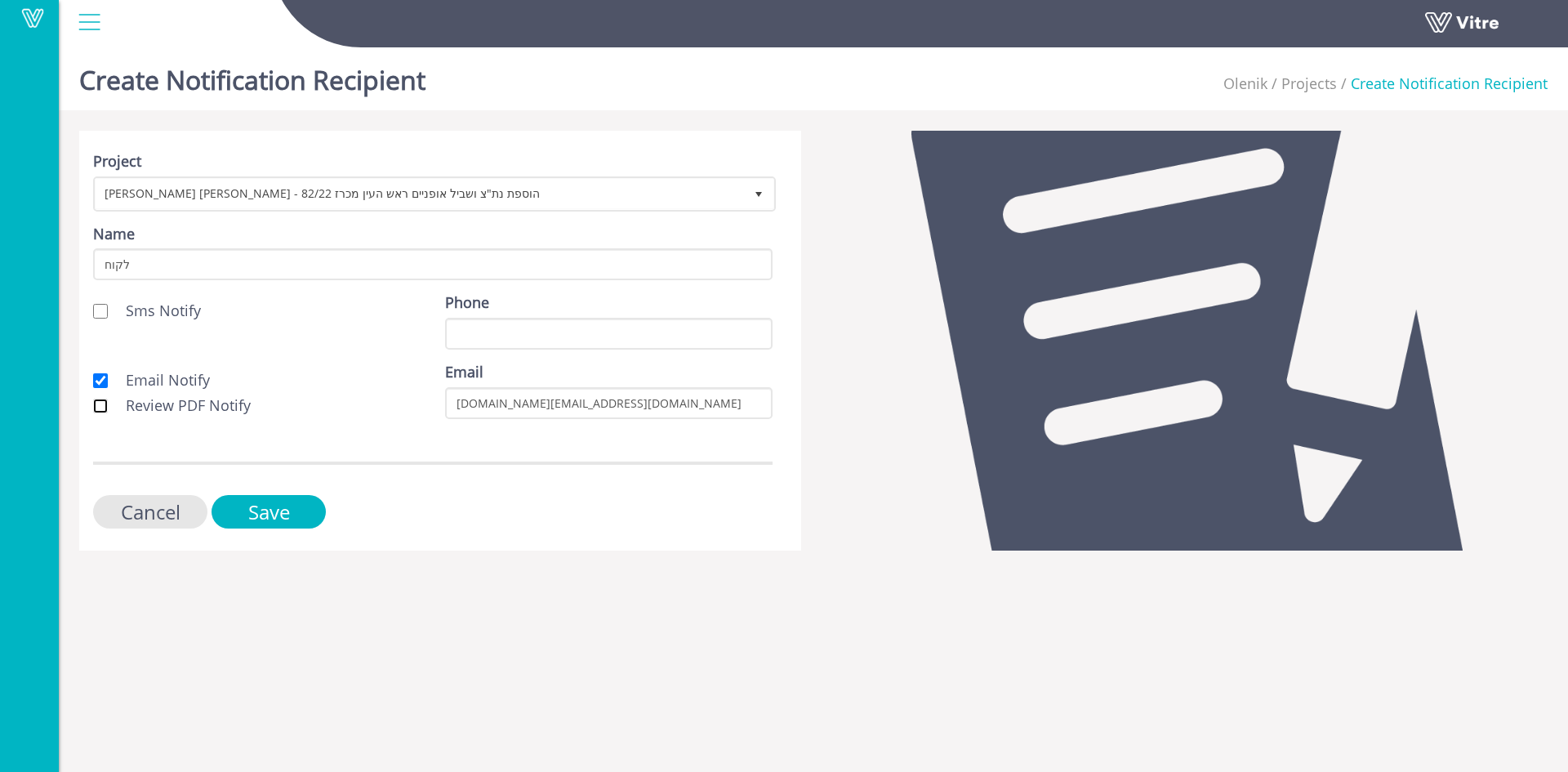
checkbox input "true"
click at [239, 511] on input "Save" at bounding box center [268, 512] width 114 height 33
